Goal: Find contact information: Find contact information

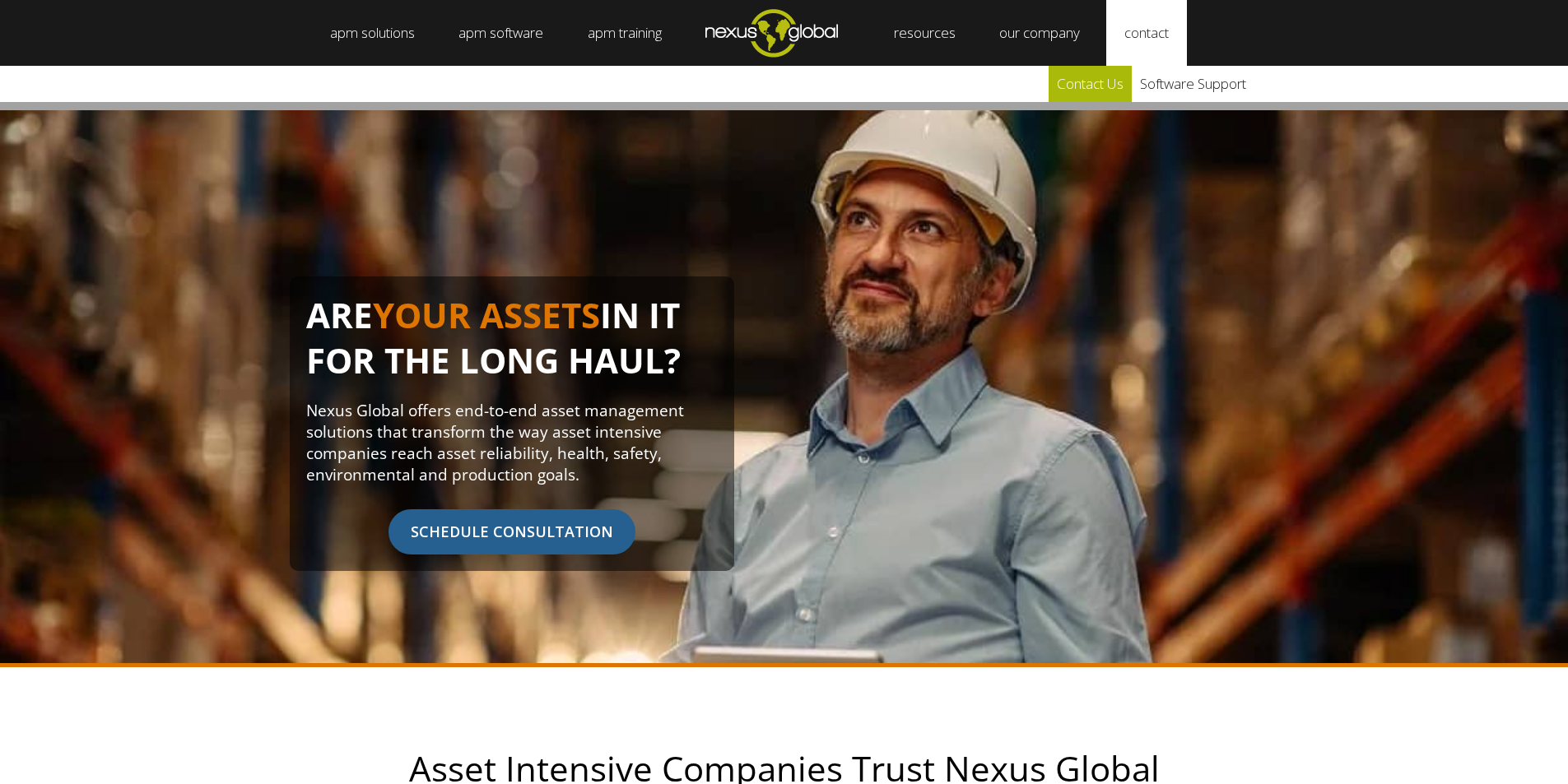
click at [1113, 88] on link "Contact Us" at bounding box center [1090, 83] width 83 height 36
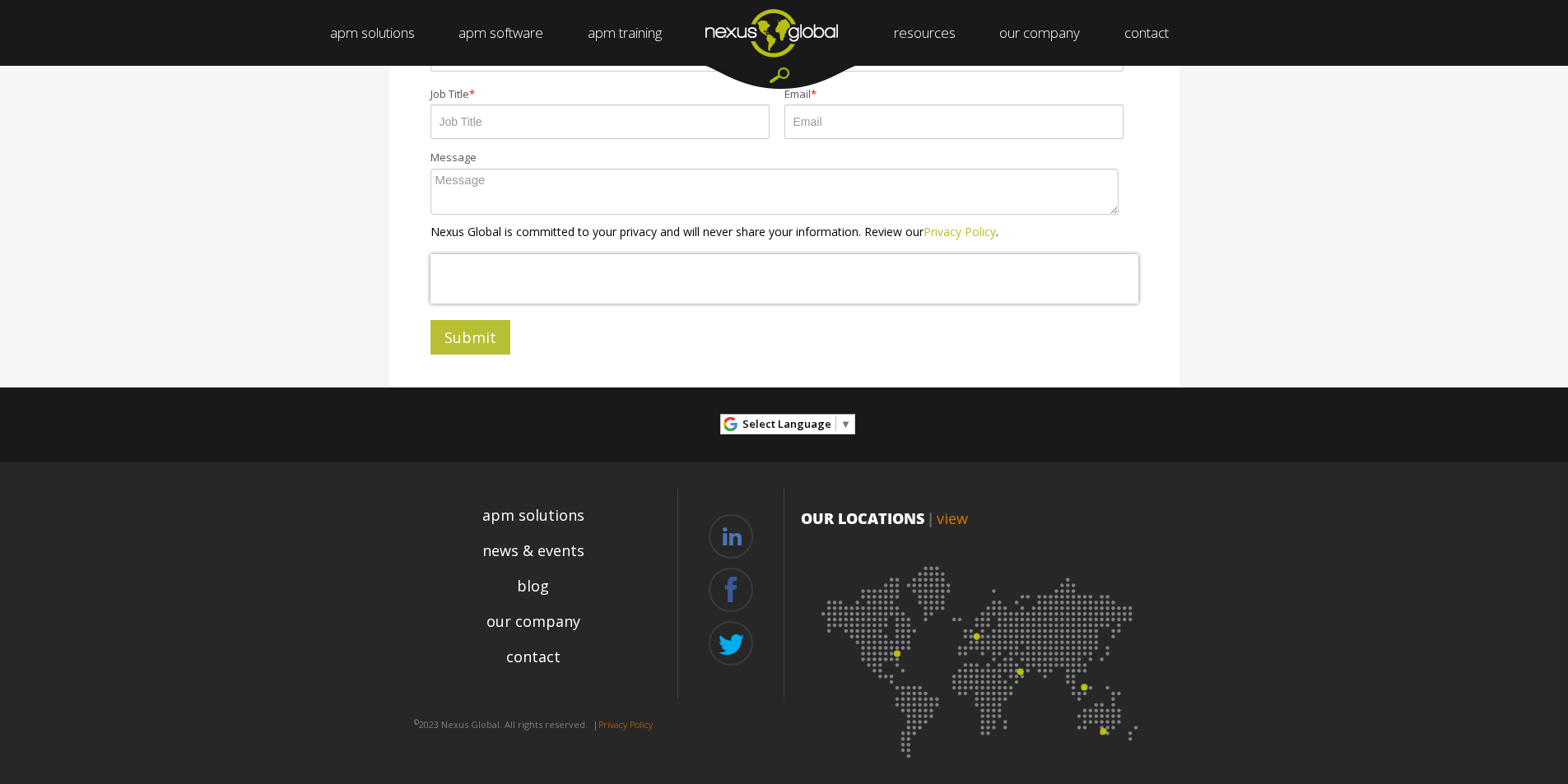
scroll to position [528, 0]
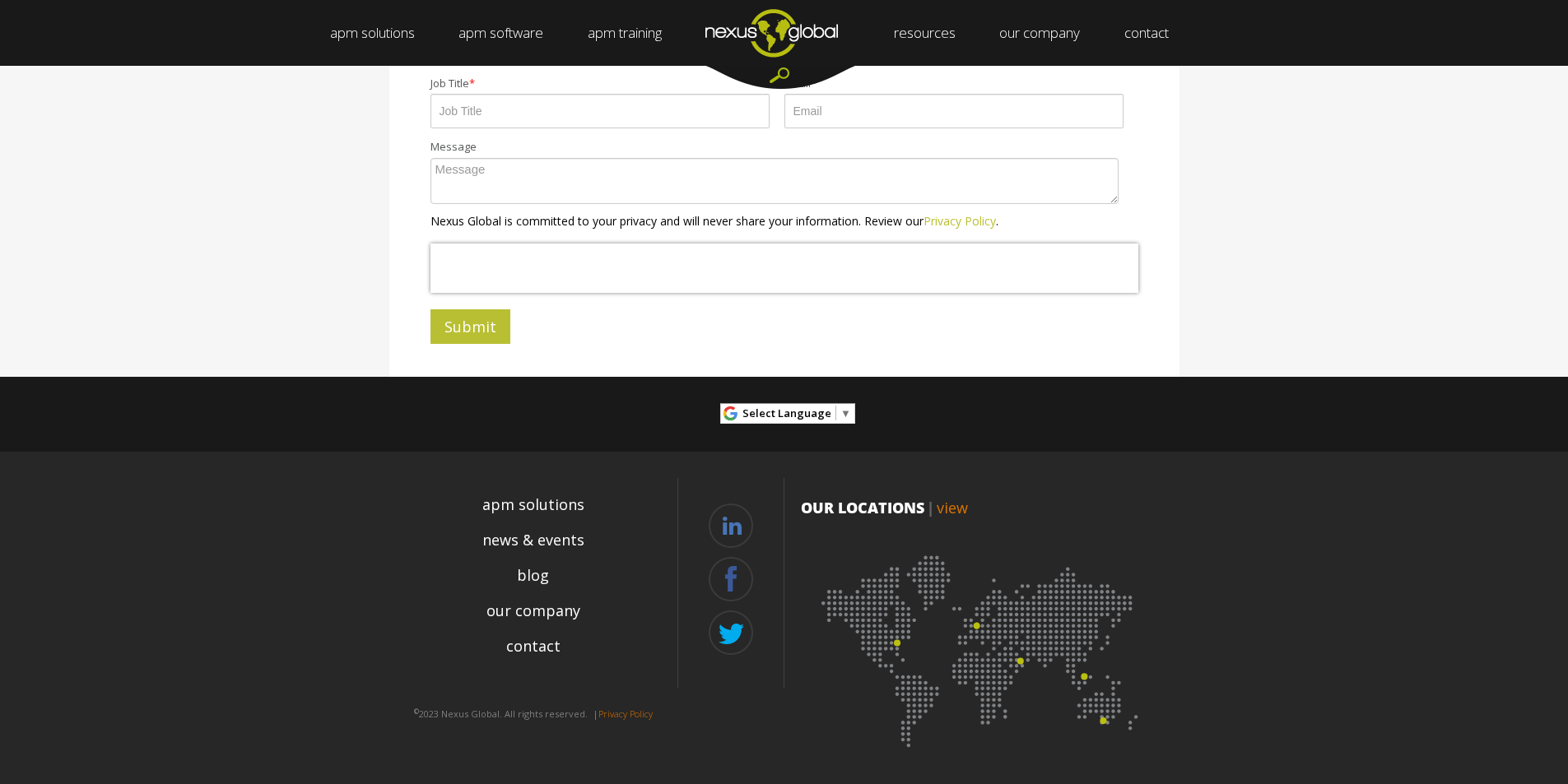
click at [895, 639] on img at bounding box center [982, 646] width 362 height 222
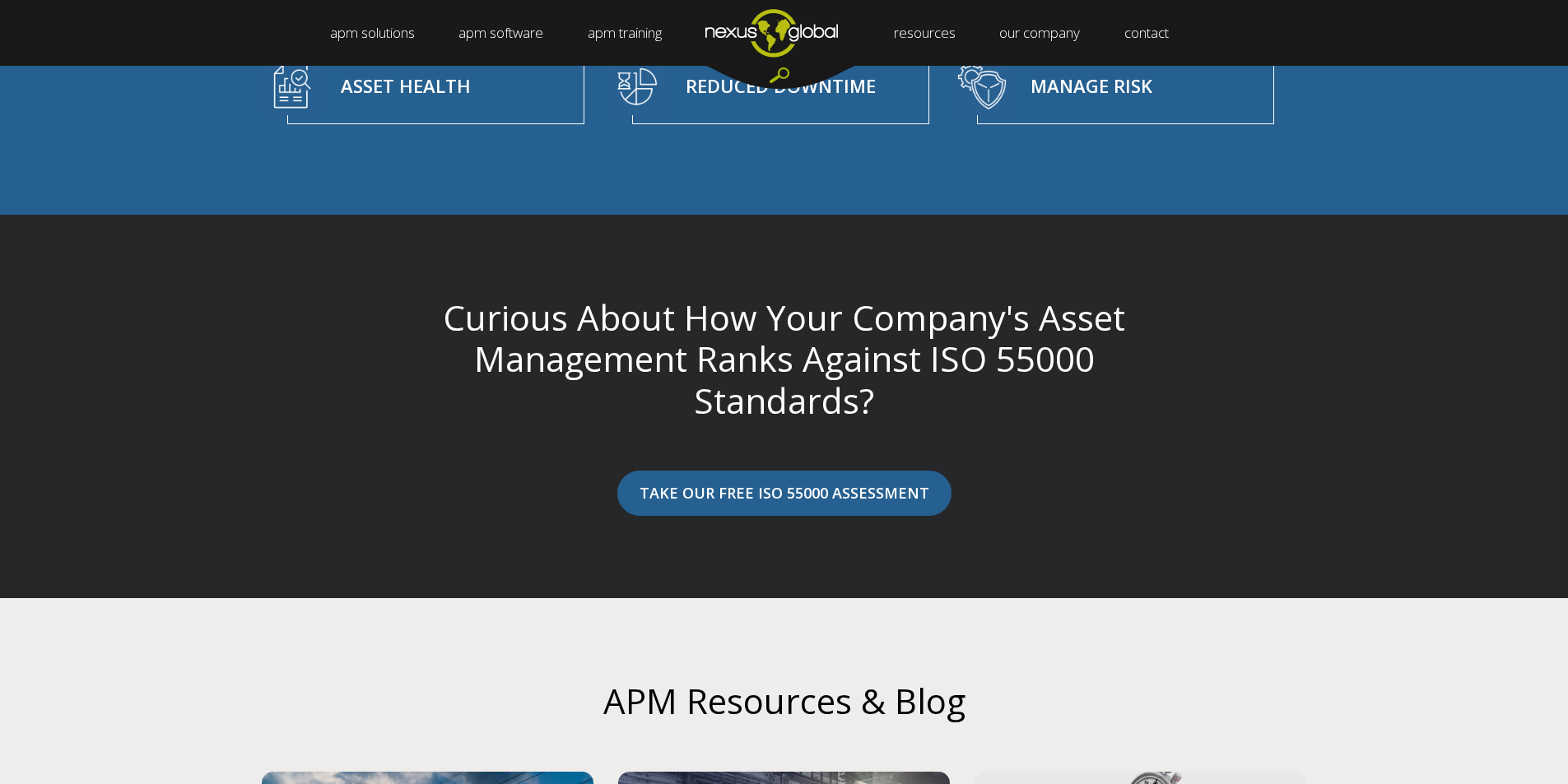
scroll to position [6072, 0]
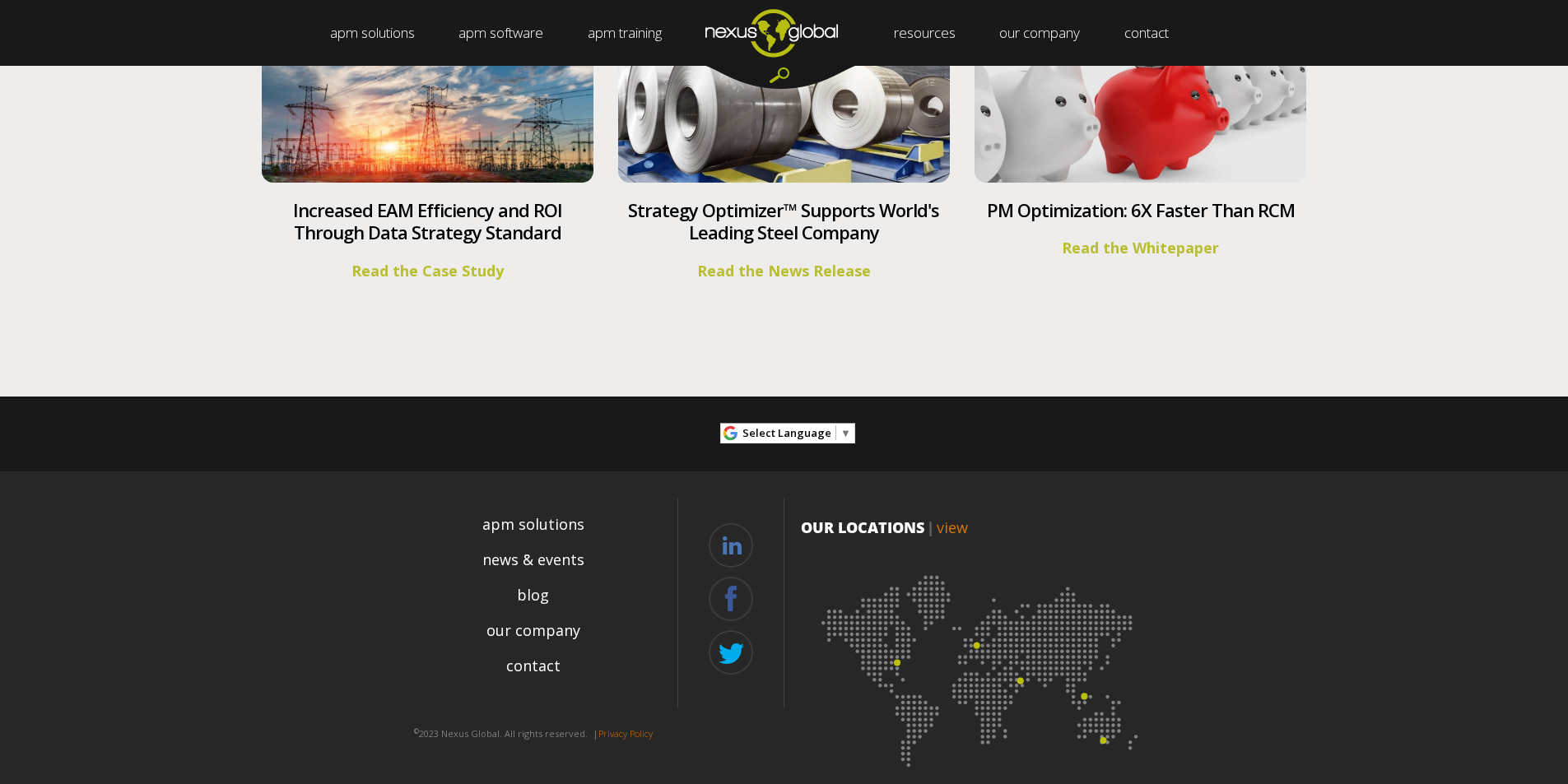
click at [899, 643] on img at bounding box center [982, 665] width 362 height 222
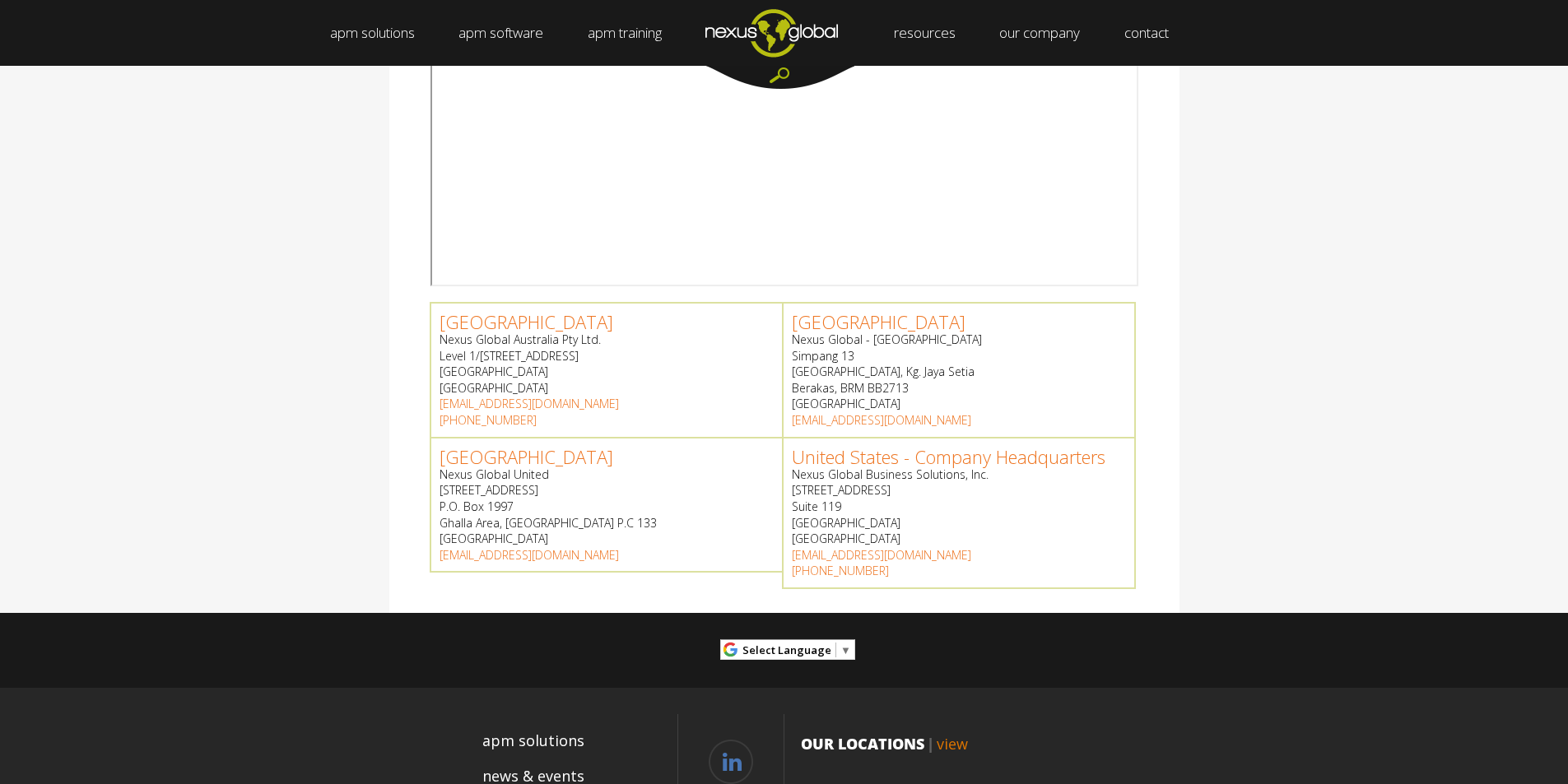
scroll to position [411, 0]
